Goal: Find specific page/section: Find specific page/section

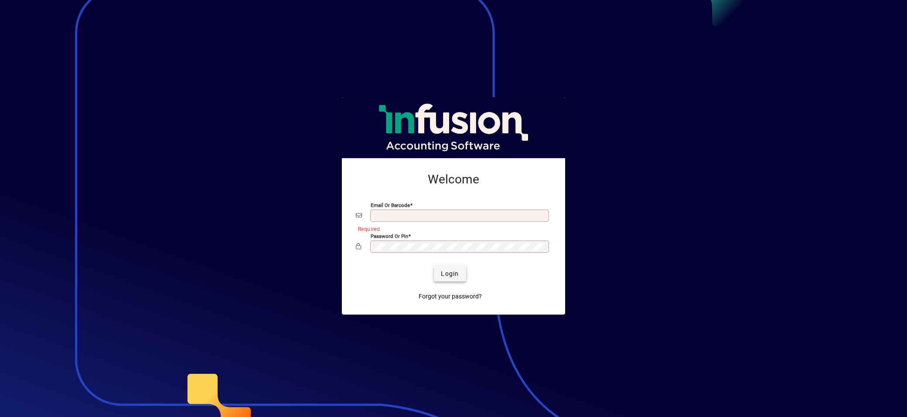
type input "**********"
click at [447, 271] on span "Login" at bounding box center [450, 273] width 18 height 9
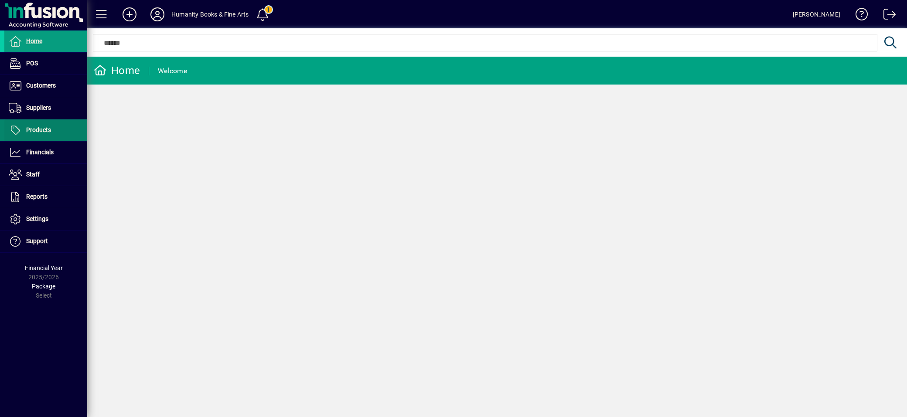
click at [38, 133] on span "Products" at bounding box center [38, 129] width 25 height 7
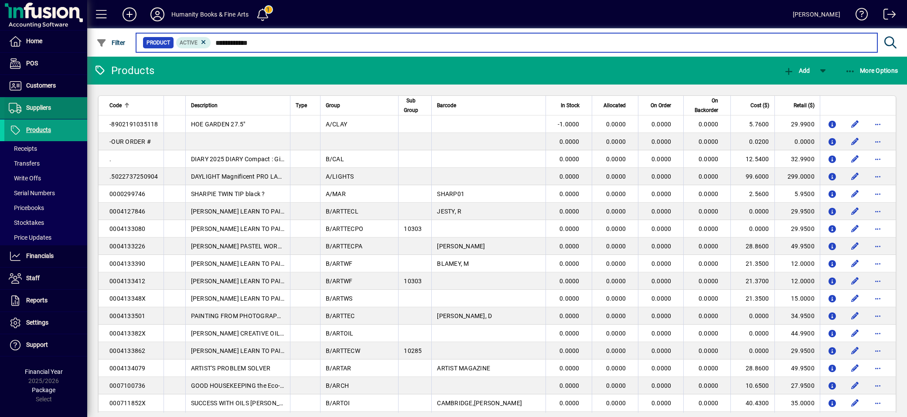
type input "**********"
